Goal: Transaction & Acquisition: Purchase product/service

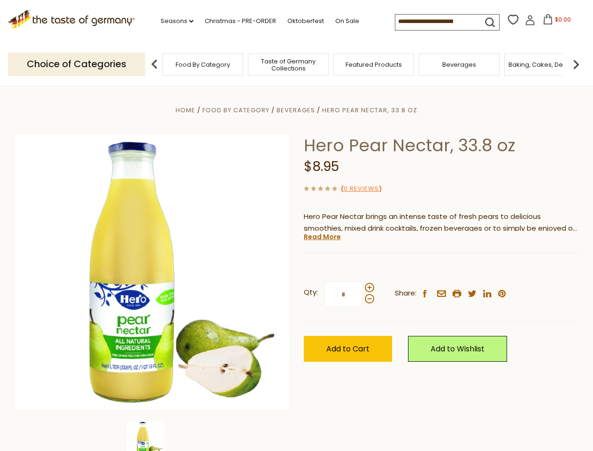
click at [296, 226] on div "Home Food By Category [GEOGRAPHIC_DATA] Hero Pear Nectar, 33.8 oz Hero Pear Nec…" at bounding box center [297, 285] width 578 height 362
click at [173, 21] on link "Seasons dropdown_arrow" at bounding box center [177, 21] width 33 height 10
click at [436, 22] on input at bounding box center [435, 21] width 79 height 13
click at [555, 22] on span "$0.00" at bounding box center [563, 20] width 16 height 8
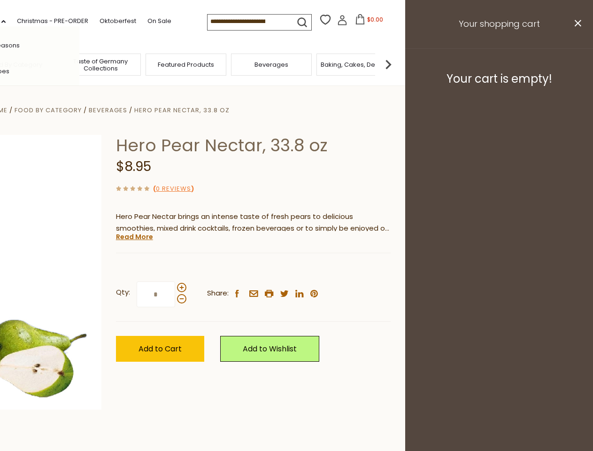
click at [79, 64] on div "All Seasons Recipes Game Day [DATE] [DATE] [DATE][PERSON_NAME] [DATE] Springfes…" at bounding box center [26, 225] width 107 height 398
click at [398, 64] on img at bounding box center [388, 64] width 19 height 19
click at [296, 268] on div "Qty: * Share: facebook email printer twitter linkedin pinterest" at bounding box center [253, 294] width 275 height 55
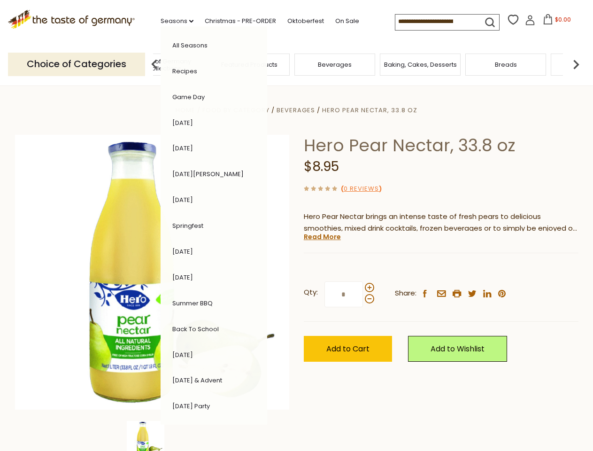
click at [152, 436] on img at bounding box center [146, 440] width 38 height 38
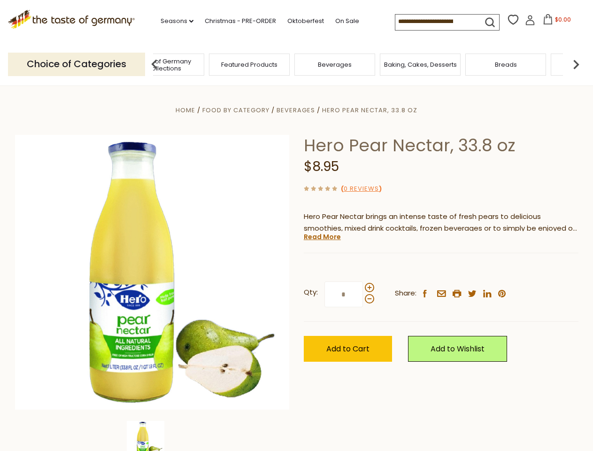
click at [152, 436] on img at bounding box center [146, 440] width 38 height 38
click at [322, 237] on link "Read More" at bounding box center [322, 236] width 37 height 9
